Goal: Check status

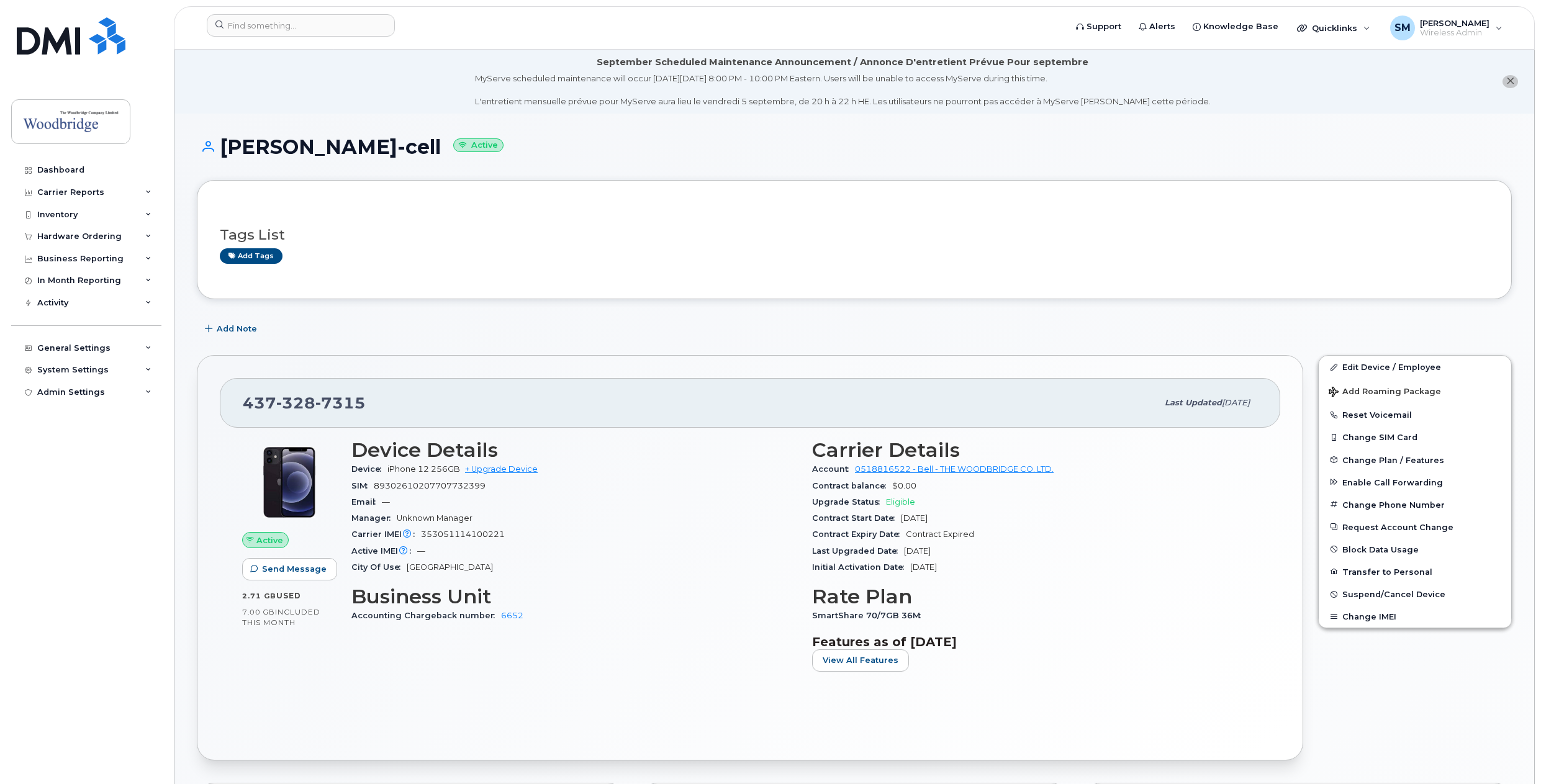
click at [354, 148] on h1 "[PERSON_NAME]-cell Active" at bounding box center [854, 147] width 1315 height 22
click at [656, 143] on h1 "[PERSON_NAME]-cell Active" at bounding box center [854, 147] width 1315 height 22
click at [465, 141] on h1 "Maurissa Bell-cell Active" at bounding box center [854, 147] width 1315 height 22
click at [965, 165] on div "Maurissa Bell-cell Active" at bounding box center [854, 158] width 1315 height 44
